Goal: Information Seeking & Learning: Understand process/instructions

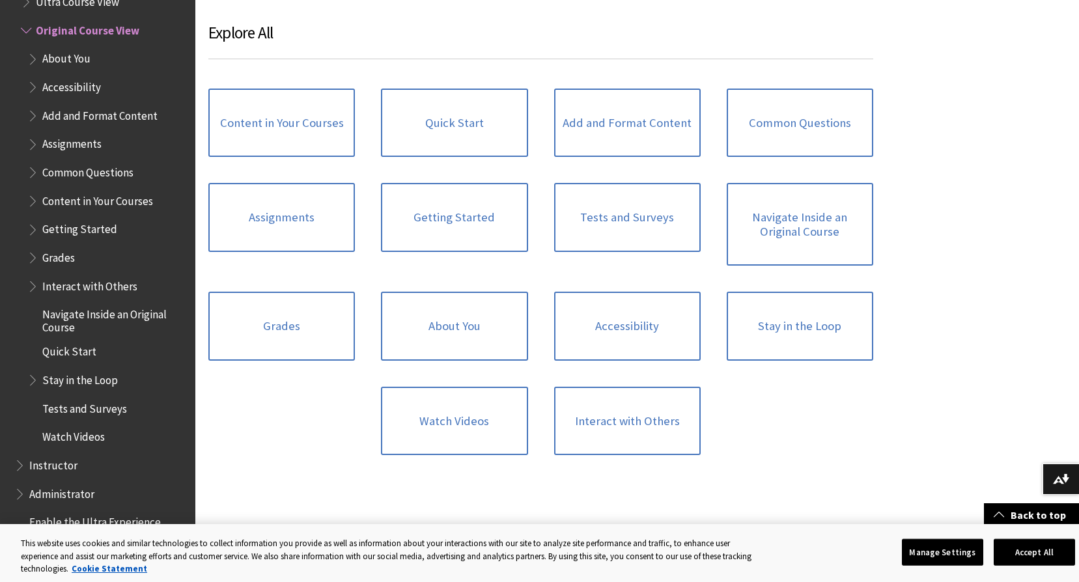
scroll to position [1291, 0]
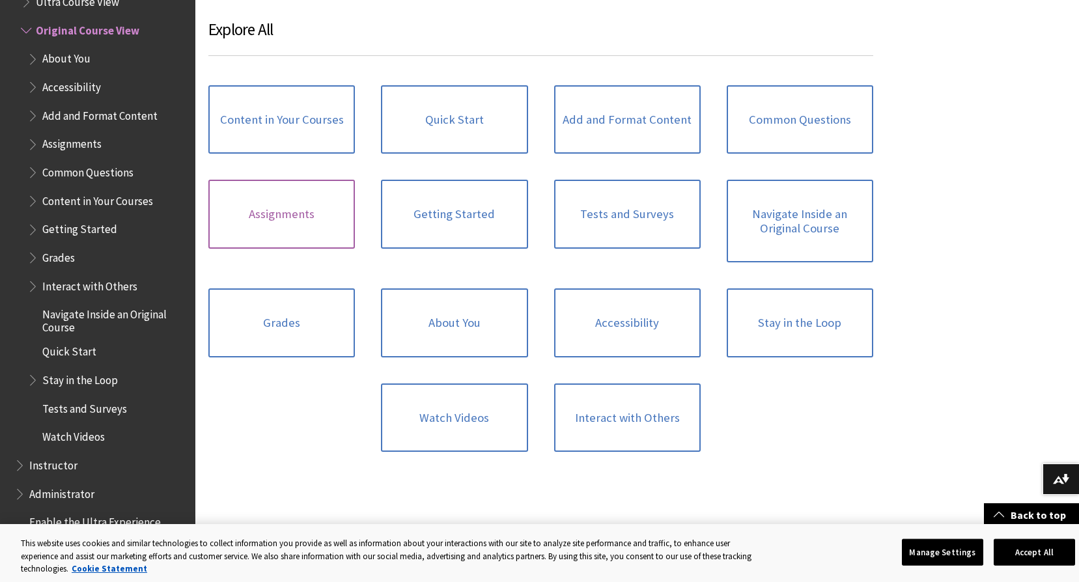
click at [272, 210] on link "Assignments" at bounding box center [281, 214] width 147 height 69
